Goal: Transaction & Acquisition: Subscribe to service/newsletter

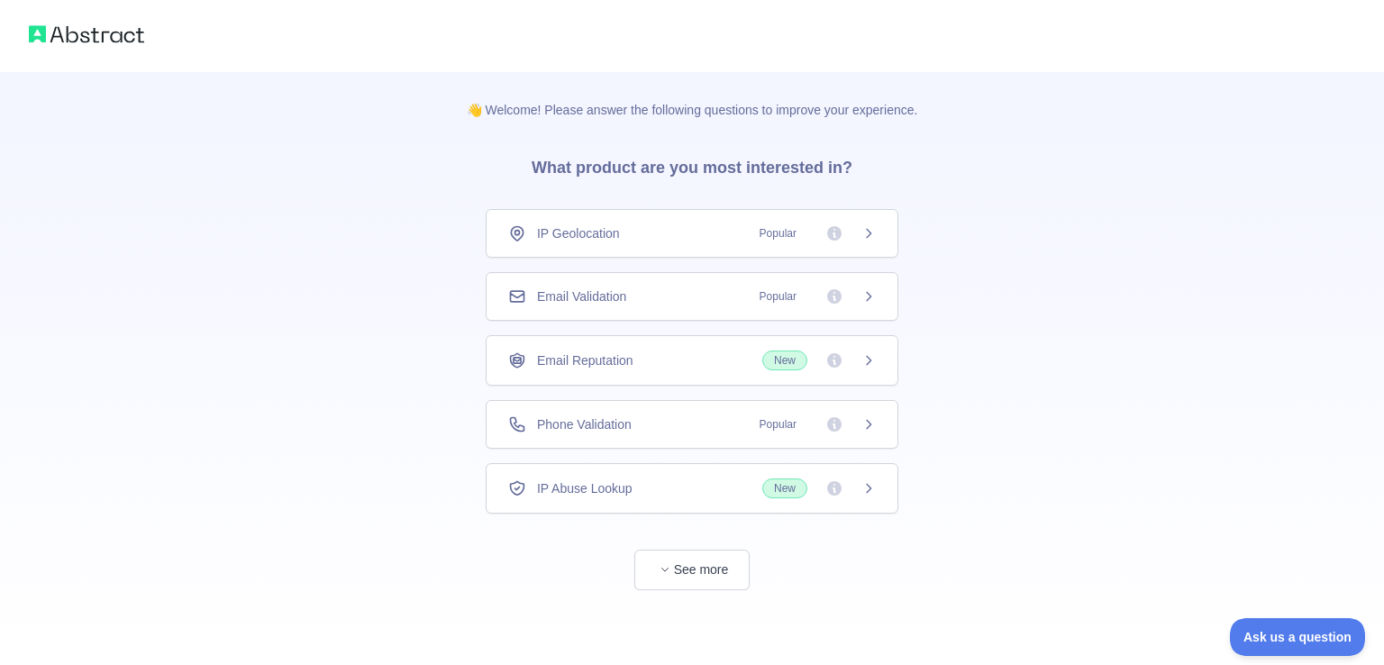
click at [624, 416] on span "Phone Validation" at bounding box center [584, 425] width 95 height 18
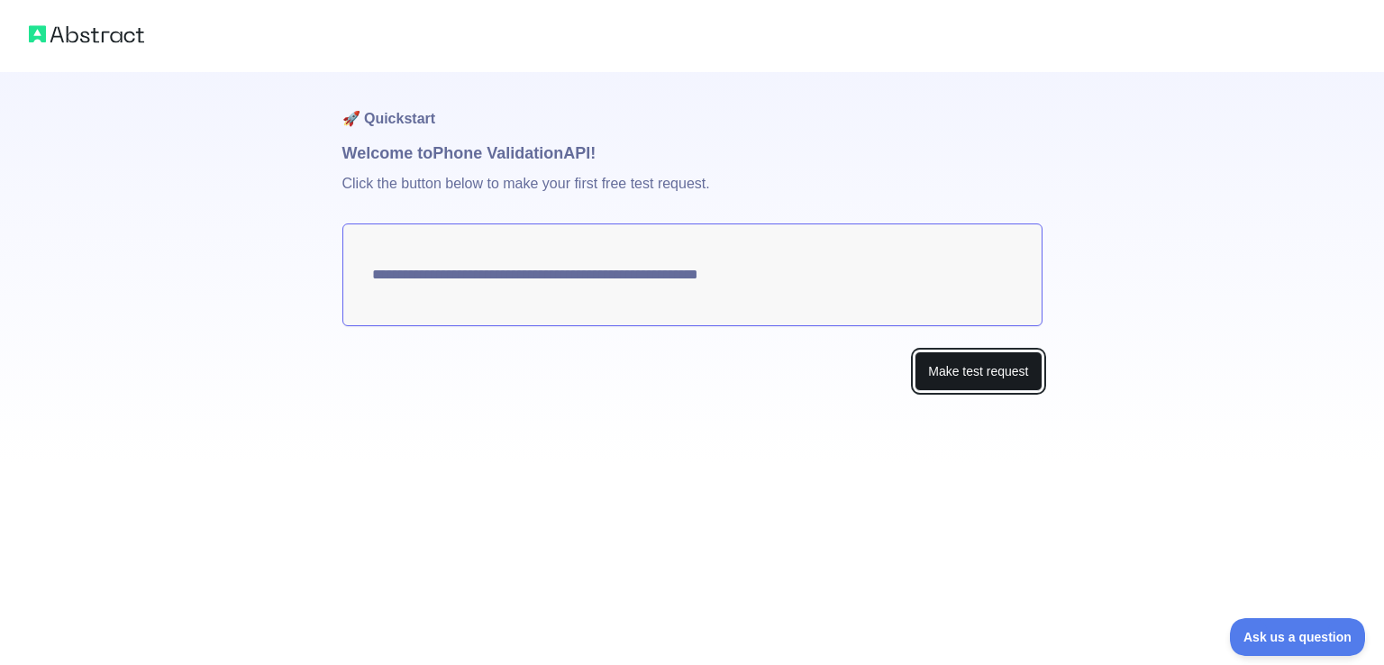
click at [993, 370] on button "Make test request" at bounding box center [978, 372] width 127 height 41
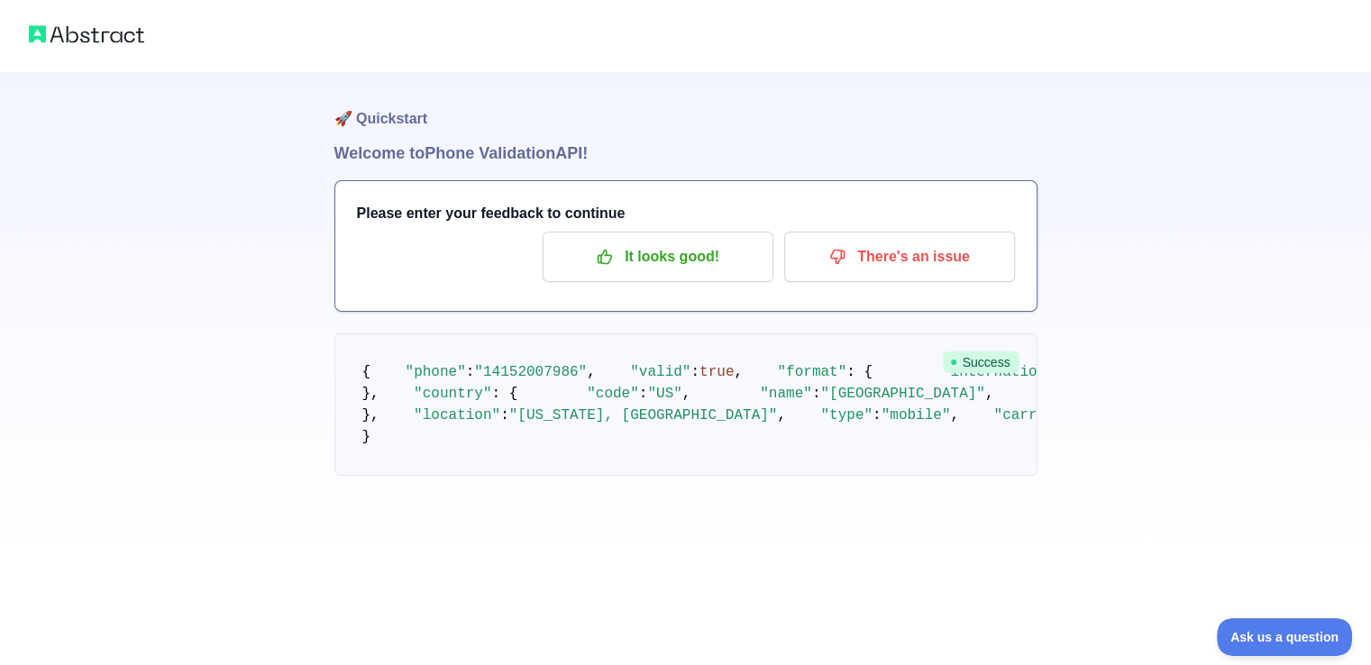
click at [1235, 385] on div "🚀 Quickstart Welcome to Phone Validation API! Please enter your feedback to con…" at bounding box center [685, 274] width 1371 height 548
click at [659, 256] on p "It looks good!" at bounding box center [658, 257] width 204 height 31
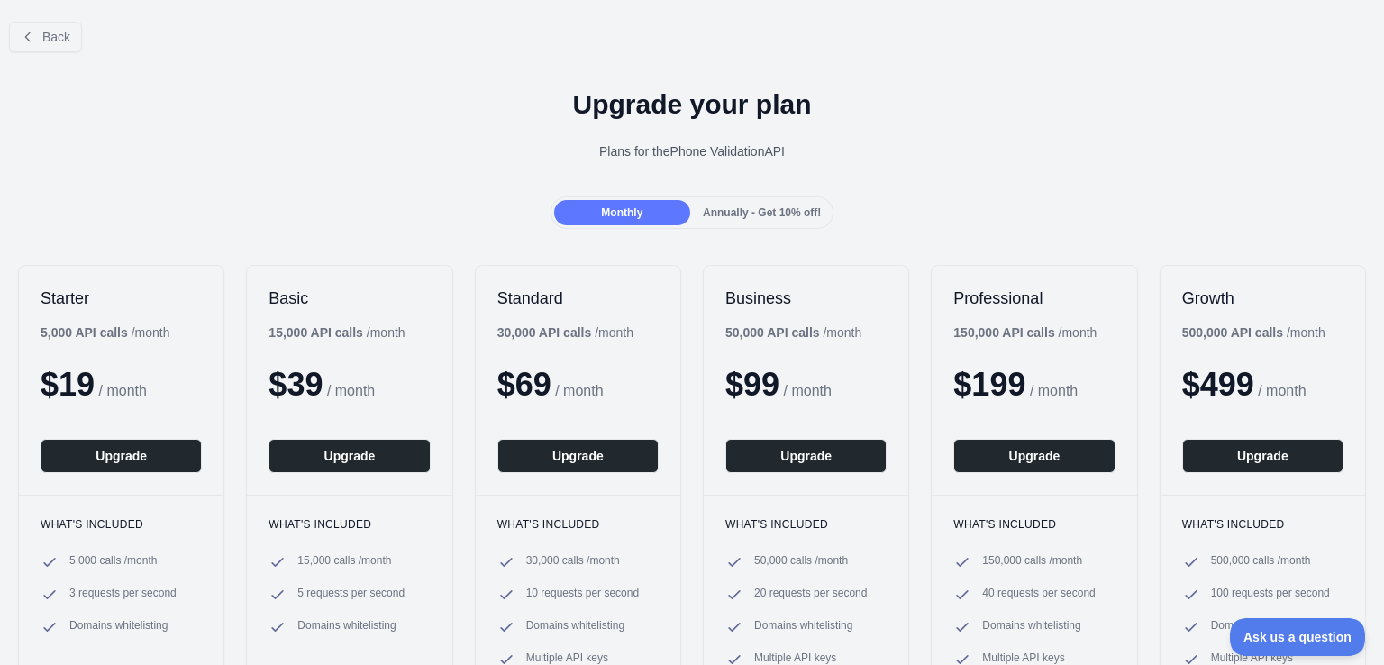
click at [990, 169] on div "Upgrade your plan Plans for the Phone Validation API" at bounding box center [692, 132] width 1384 height 130
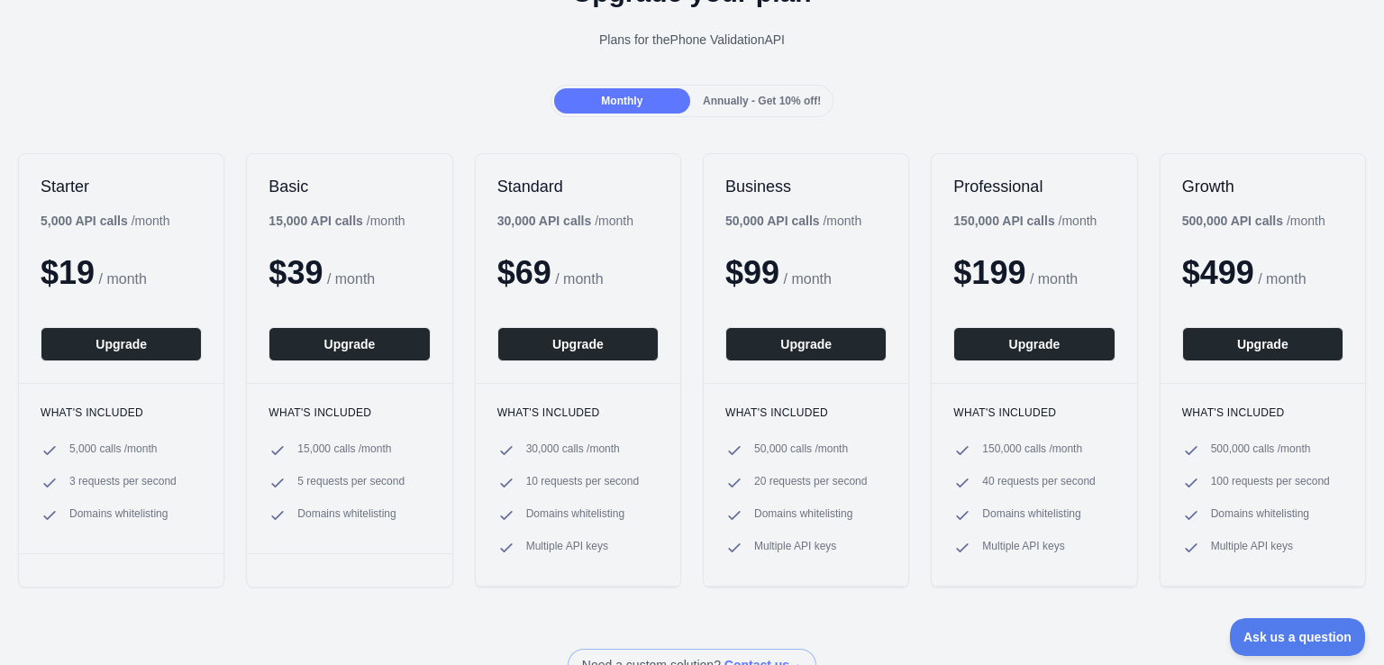
scroll to position [119, 0]
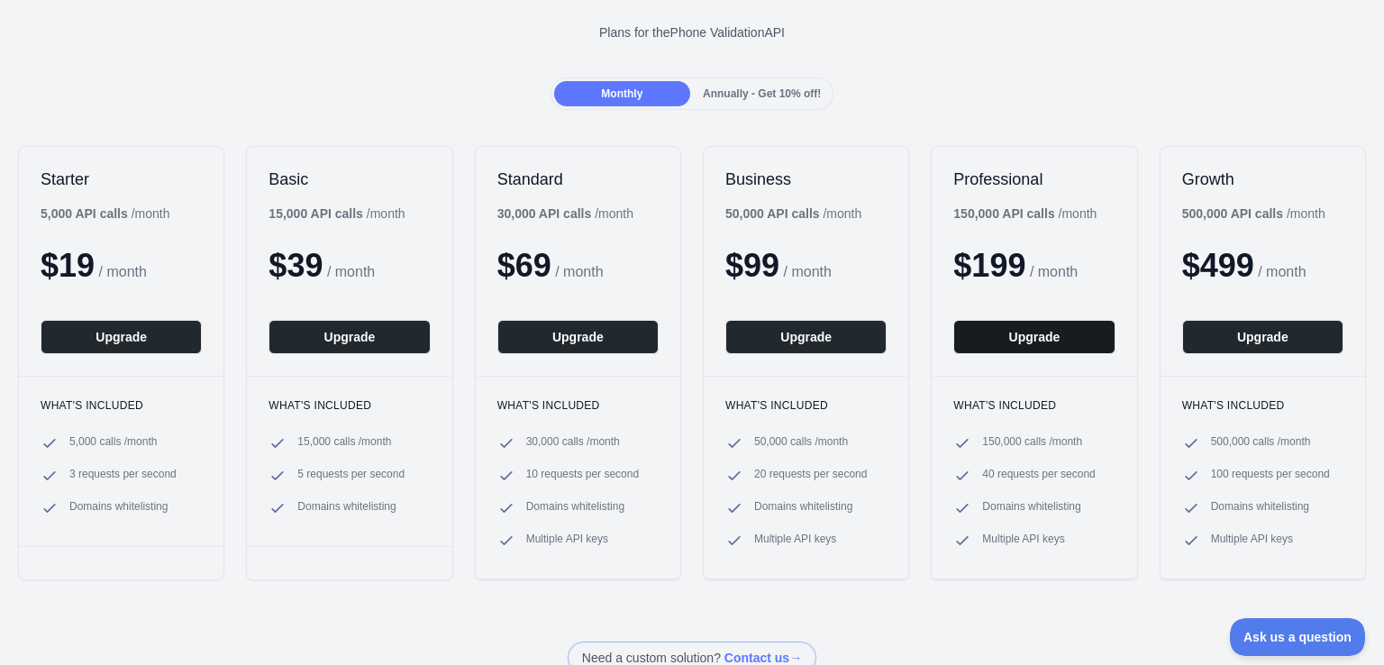
click at [1038, 343] on button "Upgrade" at bounding box center [1034, 337] width 161 height 34
